Goal: Task Accomplishment & Management: Use online tool/utility

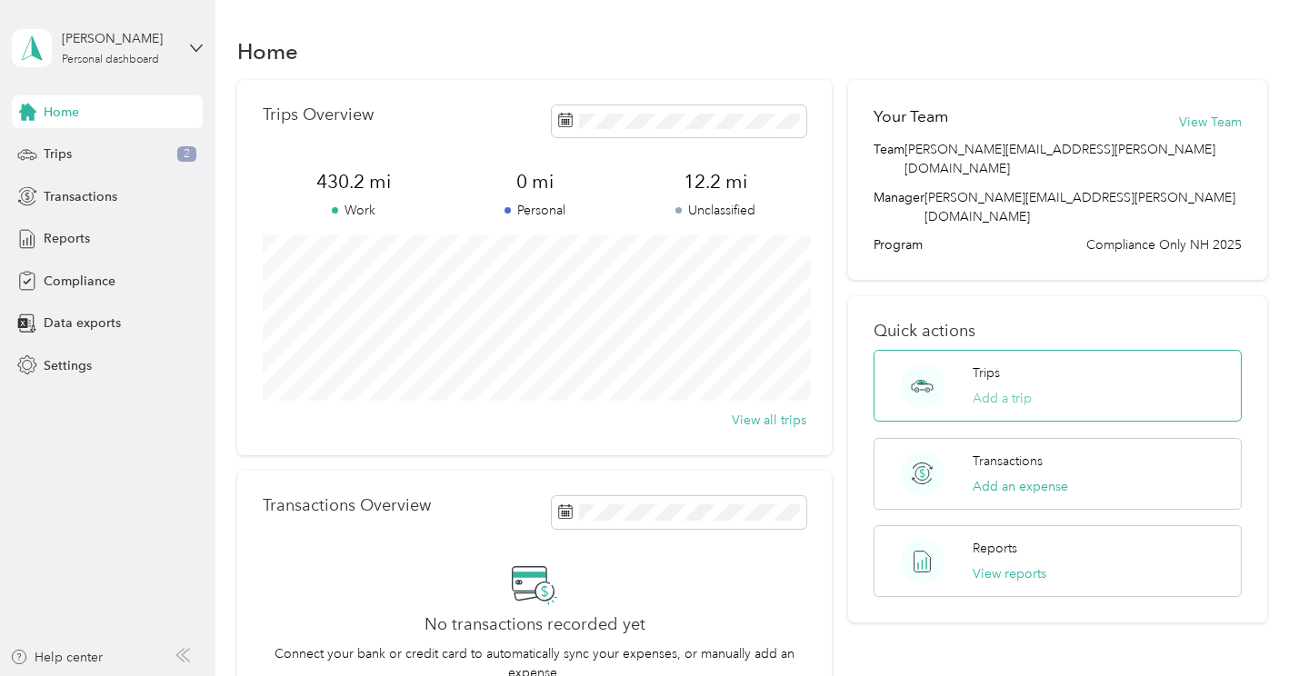
click at [991, 389] on button "Add a trip" at bounding box center [1002, 398] width 59 height 19
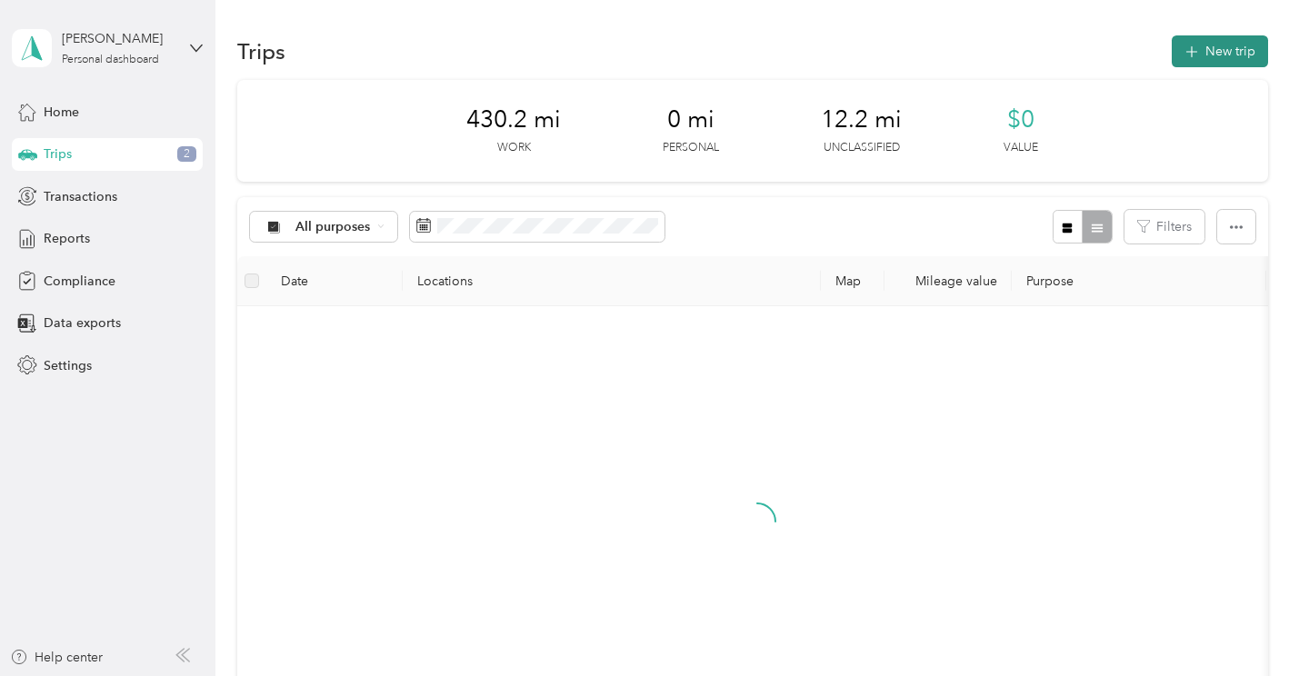
click at [1230, 51] on button "New trip" at bounding box center [1220, 51] width 96 height 32
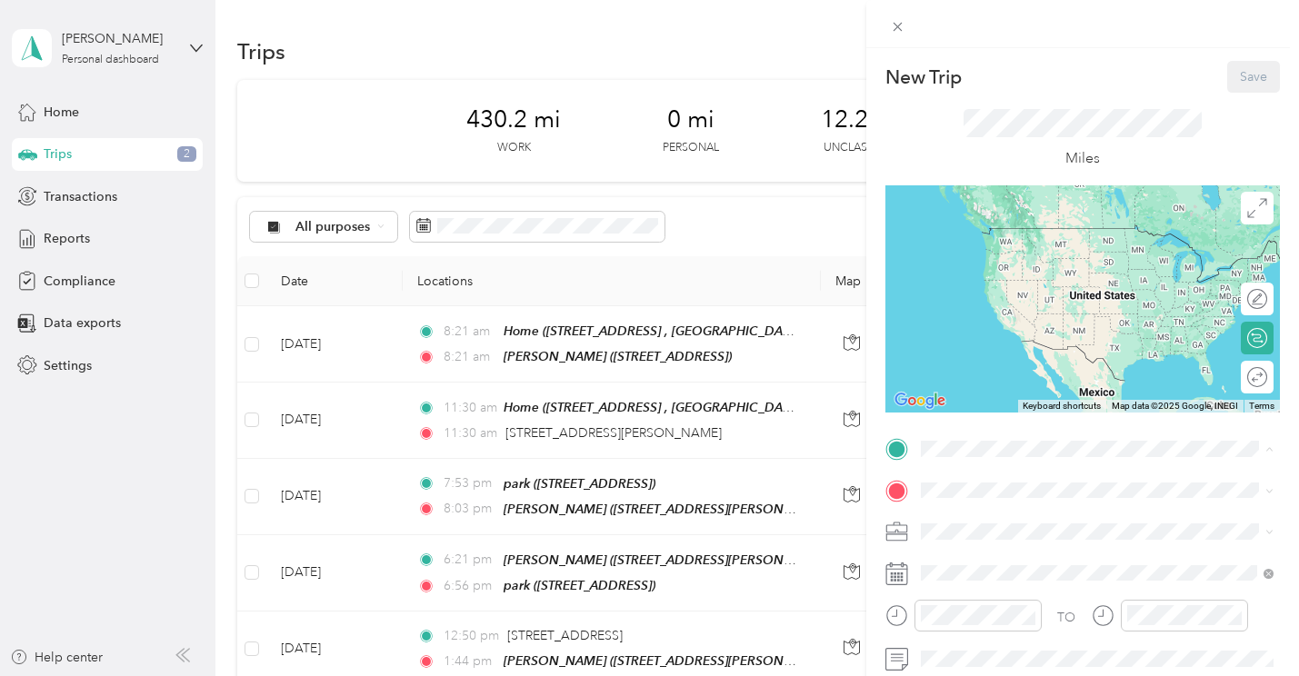
click at [999, 325] on span "[STREET_ADDRESS], [GEOGRAPHIC_DATA], [GEOGRAPHIC_DATA], [GEOGRAPHIC_DATA]" at bounding box center [1088, 321] width 269 height 35
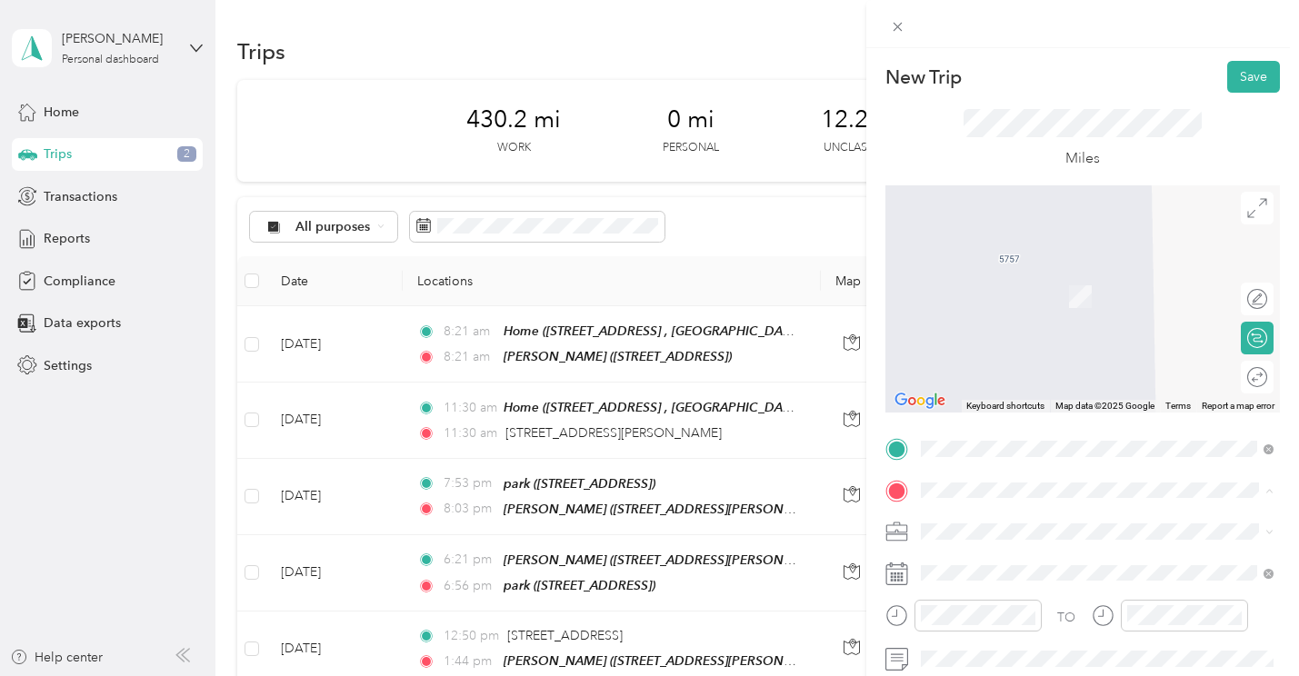
click at [988, 451] on div "[PERSON_NAME] [STREET_ADDRESS][PERSON_NAME][PERSON_NAME][US_STATE]" at bounding box center [1110, 429] width 313 height 57
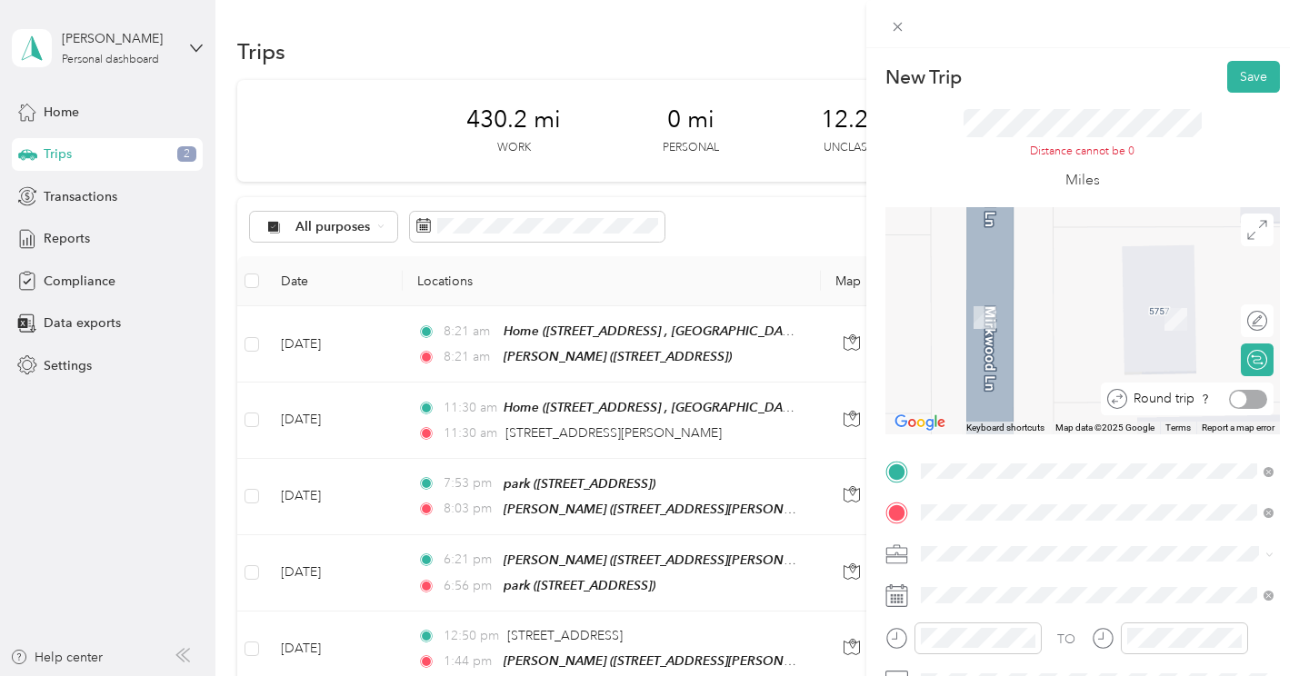
click at [1253, 403] on div at bounding box center [1248, 399] width 38 height 19
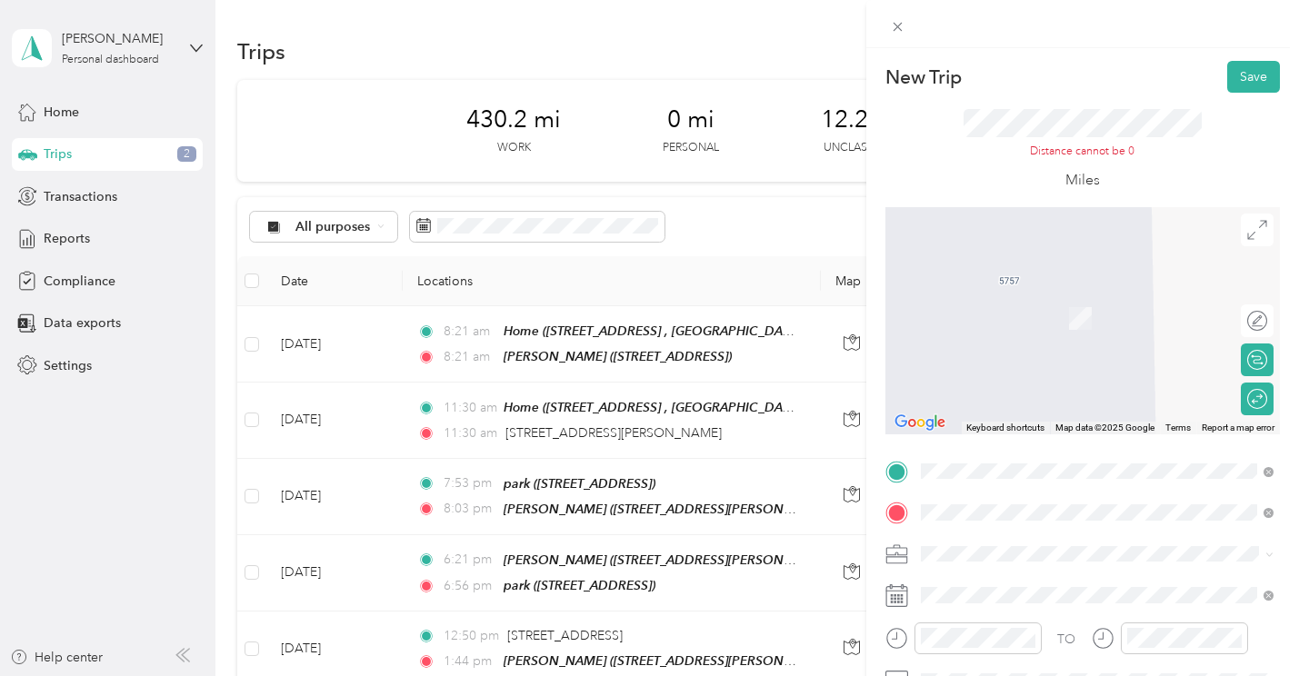
click at [1080, 367] on span "[STREET_ADDRESS][PERSON_NAME][US_STATE]" at bounding box center [1095, 362] width 283 height 16
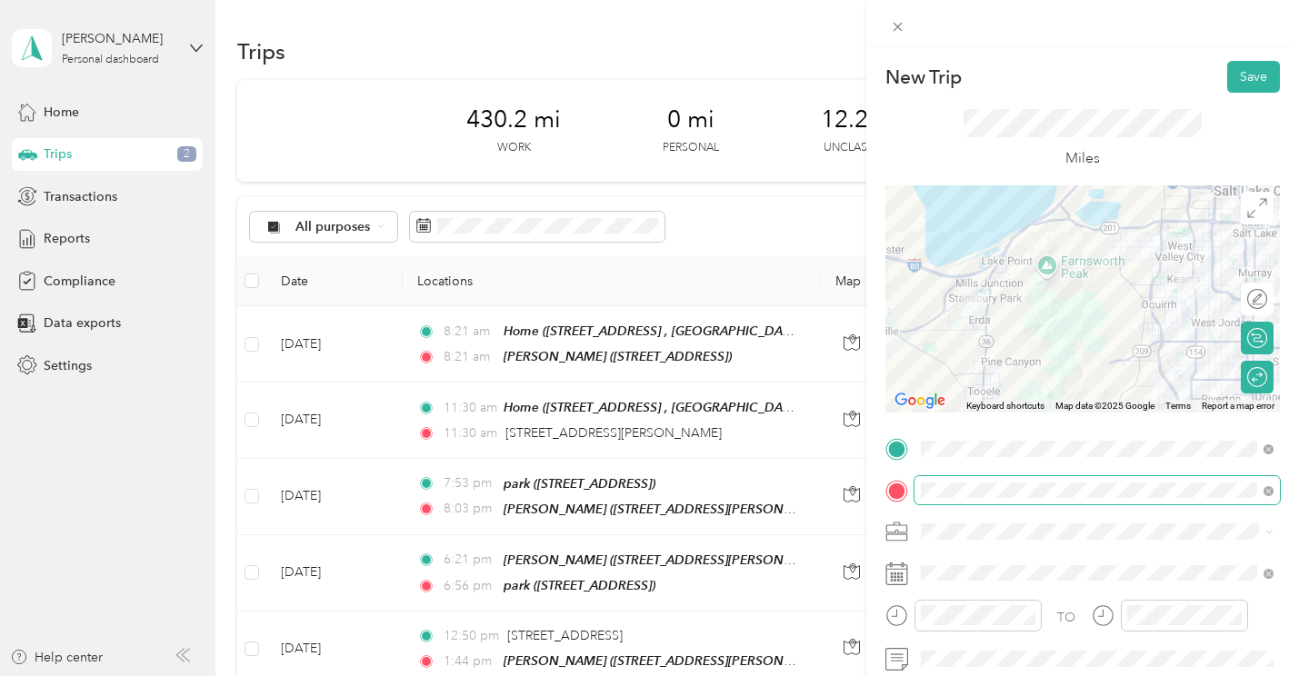
click at [1046, 504] on span at bounding box center [1096, 490] width 365 height 29
click at [1019, 441] on span "[PERSON_NAME][GEOGRAPHIC_DATA] [US_STATE], [GEOGRAPHIC_DATA]" at bounding box center [1070, 435] width 232 height 32
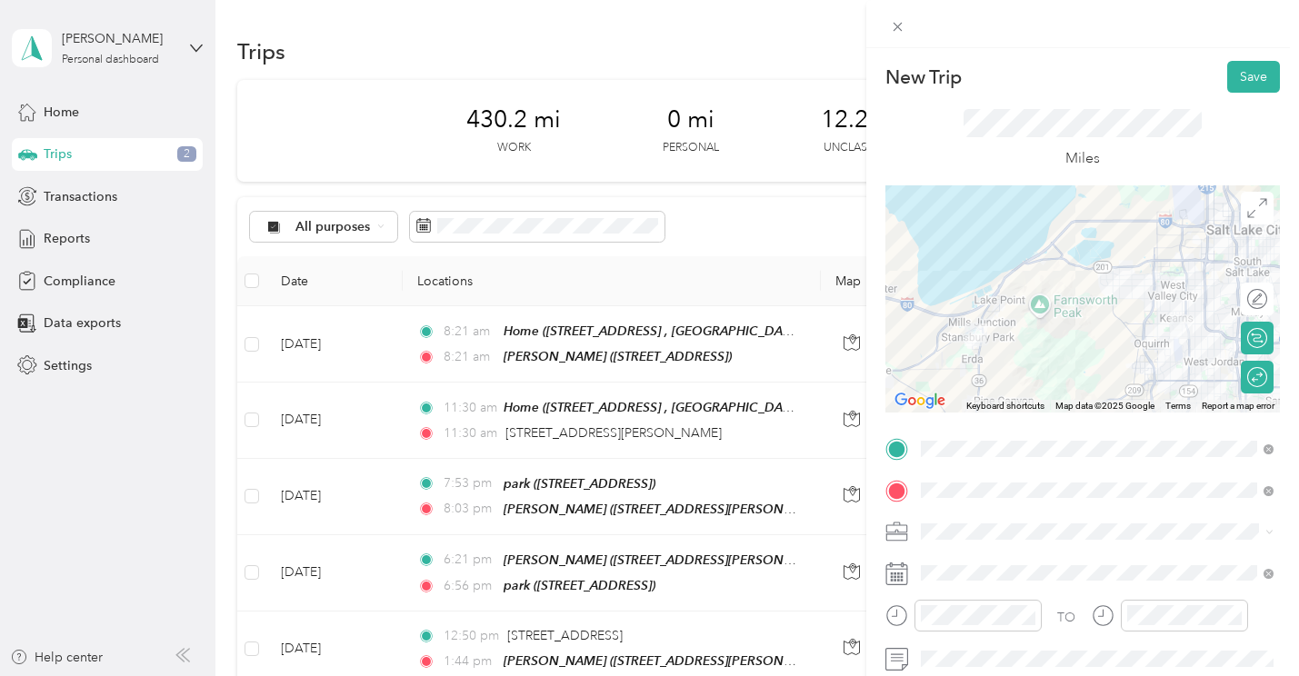
click at [1073, 342] on span "[STREET_ADDRESS][PERSON_NAME][US_STATE]" at bounding box center [1095, 335] width 283 height 16
click at [1254, 79] on button "Save" at bounding box center [1253, 77] width 53 height 32
